Goal: Task Accomplishment & Management: Use online tool/utility

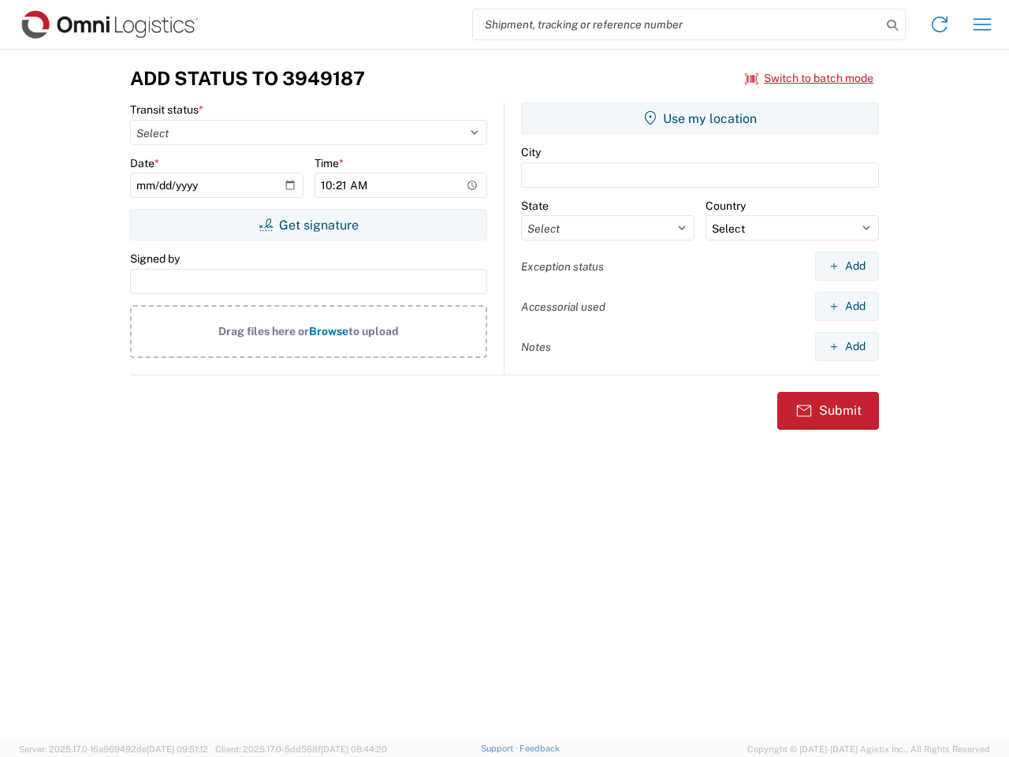
click at [677, 24] on input "search" at bounding box center [677, 24] width 408 height 30
click at [892, 25] on icon at bounding box center [892, 25] width 22 height 22
click at [939, 24] on icon at bounding box center [939, 24] width 25 height 25
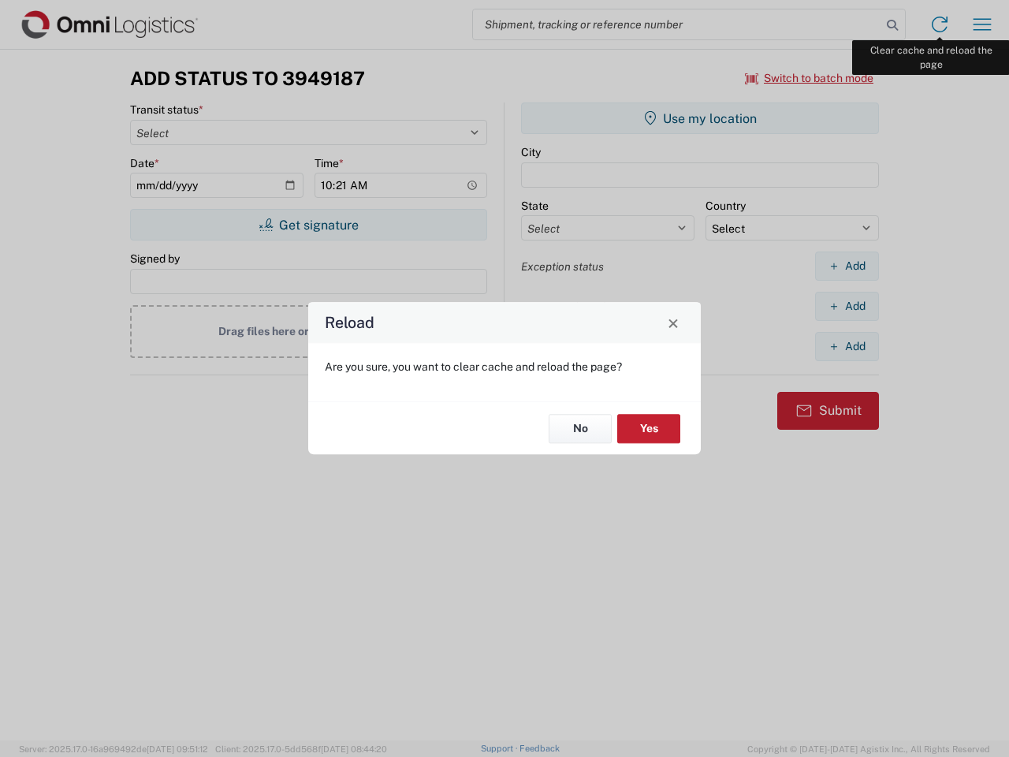
click at [982, 24] on div "Reload Are you sure, you want to clear cache and reload the page? No Yes" at bounding box center [504, 378] width 1009 height 757
click at [809, 78] on div "Reload Are you sure, you want to clear cache and reload the page? No Yes" at bounding box center [504, 378] width 1009 height 757
click at [308, 225] on div "Reload Are you sure, you want to clear cache and reload the page? No Yes" at bounding box center [504, 378] width 1009 height 757
click at [700, 118] on div "Reload Are you sure, you want to clear cache and reload the page? No Yes" at bounding box center [504, 378] width 1009 height 757
click at [846, 266] on div "Reload Are you sure, you want to clear cache and reload the page? No Yes" at bounding box center [504, 378] width 1009 height 757
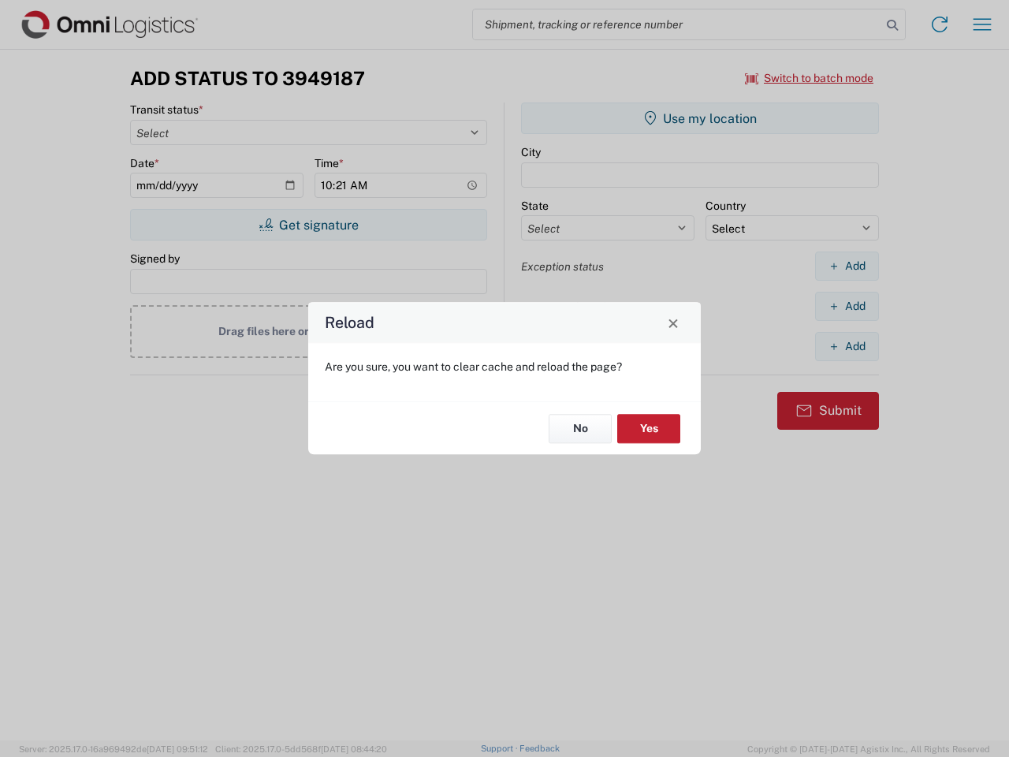
click at [846, 306] on div "Reload Are you sure, you want to clear cache and reload the page? No Yes" at bounding box center [504, 378] width 1009 height 757
click at [846, 346] on div "Reload Are you sure, you want to clear cache and reload the page? No Yes" at bounding box center [504, 378] width 1009 height 757
